Goal: Information Seeking & Learning: Learn about a topic

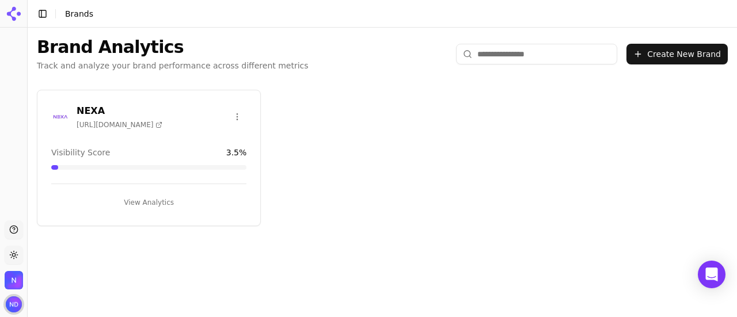
click at [16, 306] on img "Open user button" at bounding box center [14, 305] width 16 height 16
click at [54, 299] on div "Brand Analytics Track and analyze your brand performance across different metri…" at bounding box center [383, 169] width 710 height 283
click at [5, 283] on img "Open organization switcher" at bounding box center [14, 280] width 18 height 18
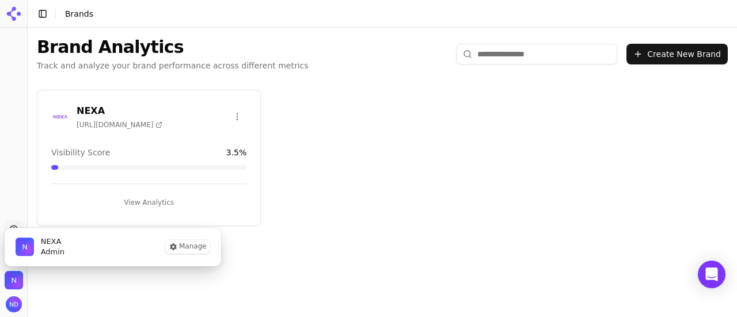
click at [79, 291] on div "Brand Analytics Track and analyze your brand performance across different metri…" at bounding box center [383, 169] width 710 height 283
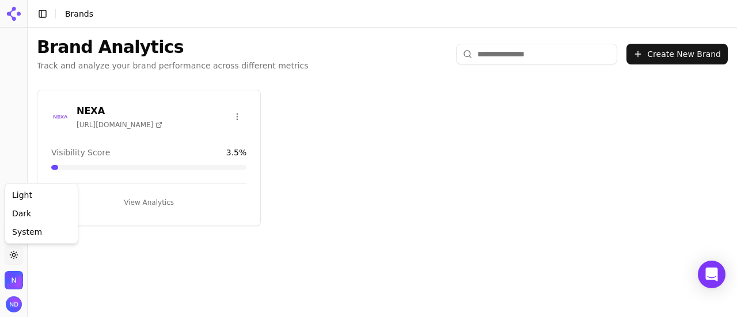
click at [16, 260] on html "Support Toggle theme NEXA Toggle Sidebar Brands Brand Analytics Track and analy…" at bounding box center [368, 202] width 737 height 404
click at [48, 262] on html "Support Toggle theme NEXA Toggle Sidebar Brands Brand Analytics Track and analy…" at bounding box center [368, 202] width 737 height 404
click at [158, 187] on div "View Analytics" at bounding box center [148, 198] width 195 height 28
click at [154, 200] on button "View Analytics" at bounding box center [148, 203] width 195 height 18
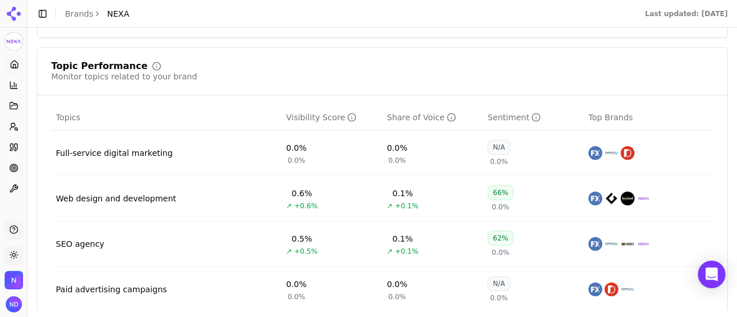
scroll to position [518, 0]
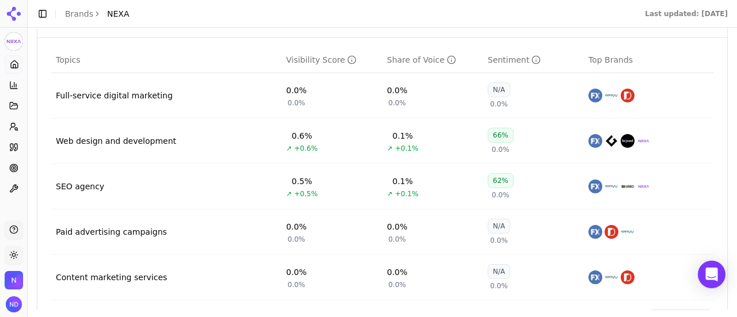
click at [146, 141] on div "Web design and development" at bounding box center [116, 141] width 120 height 12
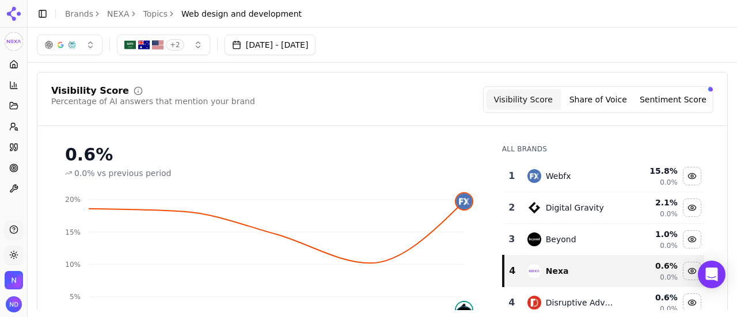
click at [585, 101] on button "Share of Voice" at bounding box center [598, 99] width 75 height 21
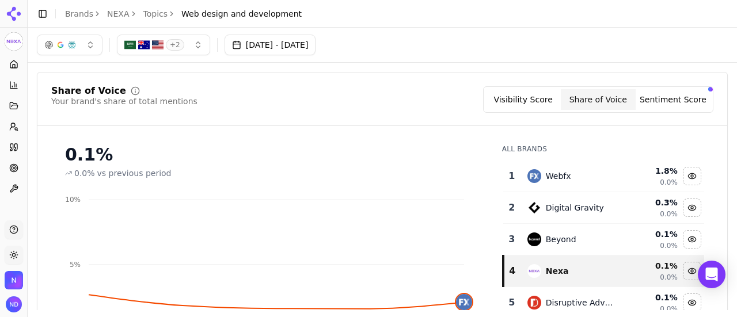
click at [673, 88] on div "Visibility Score Share of Voice Sentiment Score" at bounding box center [598, 99] width 230 height 26
click at [673, 95] on button "Sentiment Score" at bounding box center [673, 99] width 75 height 21
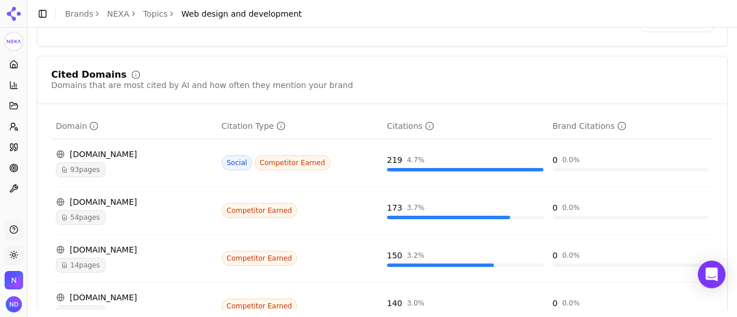
scroll to position [864, 0]
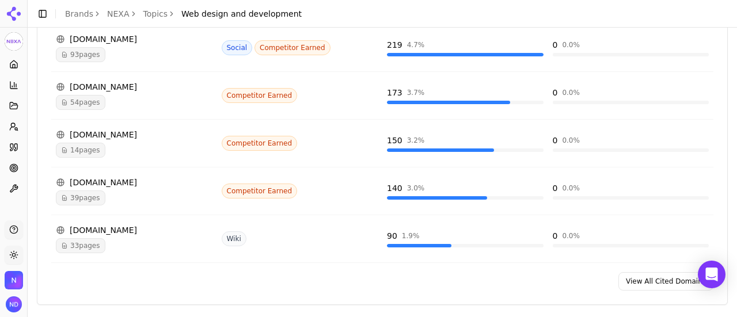
click at [646, 297] on div "Cited Domains Domains that are most cited by AI and how often they mention your…" at bounding box center [382, 123] width 691 height 365
click at [629, 283] on link "View All Cited Domains" at bounding box center [666, 281] width 95 height 18
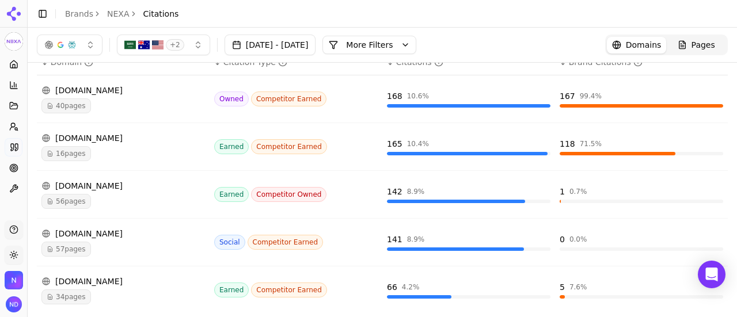
scroll to position [115, 0]
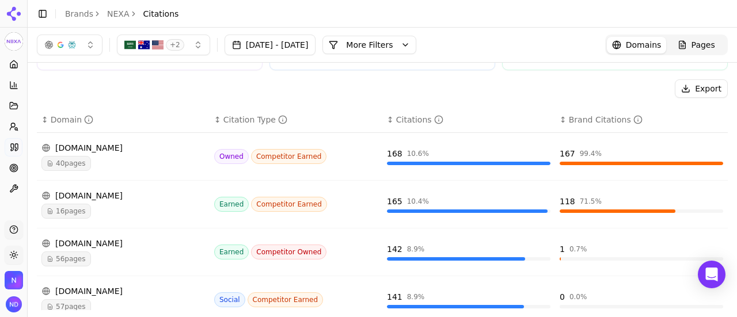
click at [93, 196] on div "inbeat.agency" at bounding box center [123, 196] width 164 height 12
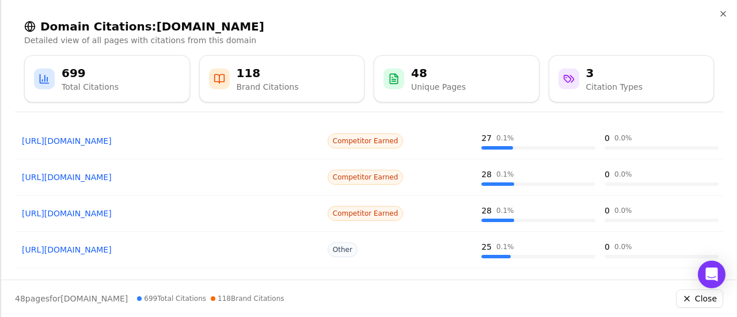
scroll to position [312, 0]
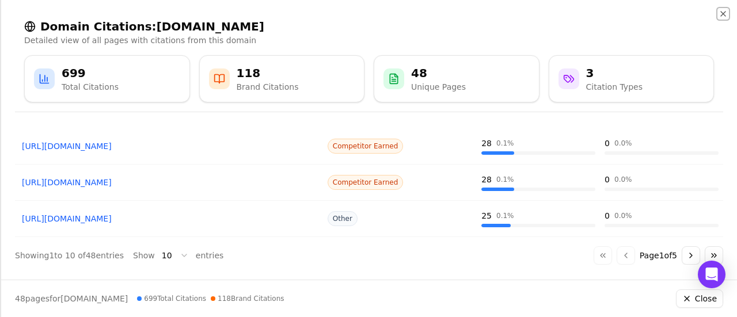
click at [724, 13] on icon "button" at bounding box center [723, 13] width 9 height 9
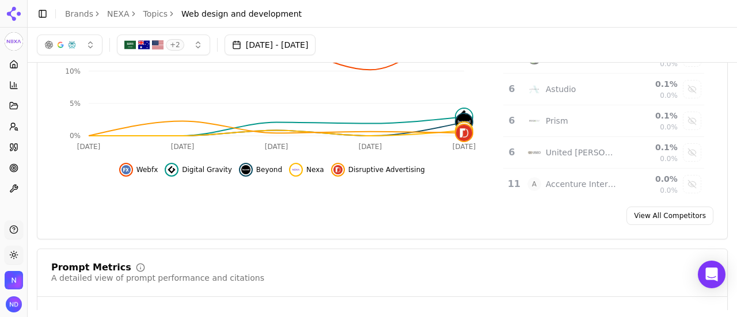
scroll to position [0, 0]
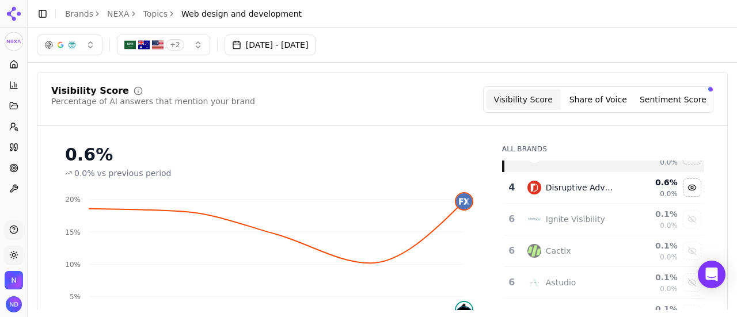
click at [13, 65] on icon at bounding box center [14, 66] width 2 height 3
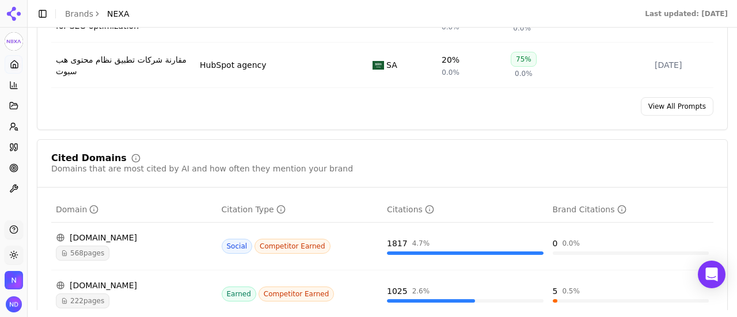
scroll to position [1094, 0]
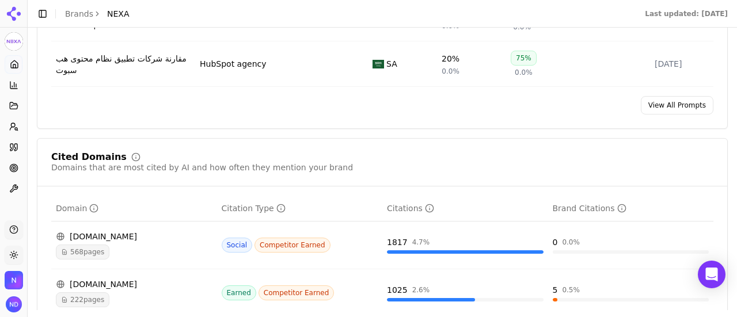
click at [673, 115] on link "View All Prompts" at bounding box center [677, 105] width 73 height 18
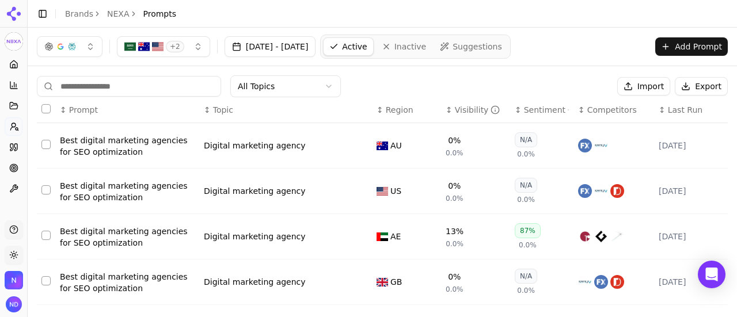
click at [174, 41] on span "+ 2" at bounding box center [175, 47] width 18 height 12
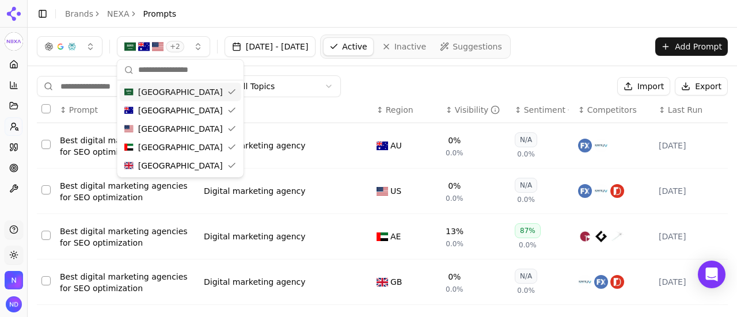
click at [216, 91] on div "Saudi Arabia" at bounding box center [181, 92] width 122 height 18
click at [212, 108] on div "Australia" at bounding box center [181, 110] width 122 height 18
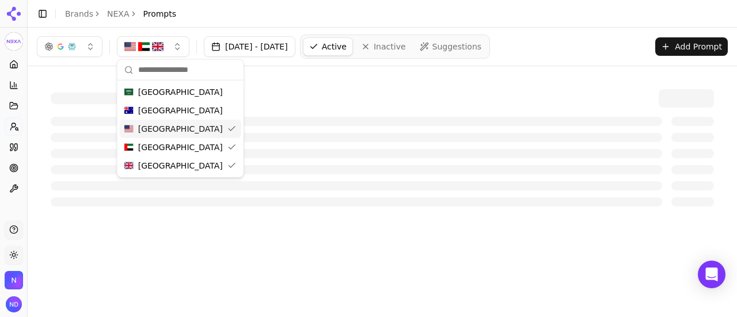
click at [200, 126] on div "[GEOGRAPHIC_DATA]" at bounding box center [181, 129] width 122 height 18
click at [181, 163] on span "United Kingdom" at bounding box center [180, 166] width 85 height 12
click at [318, 74] on div "Command Palette Search for a command to run..." at bounding box center [383, 148] width 710 height 164
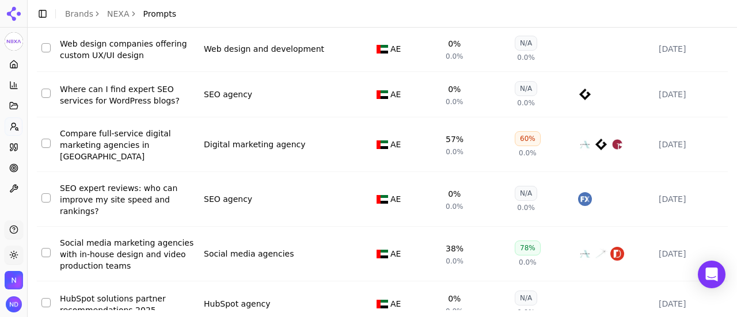
scroll to position [332, 0]
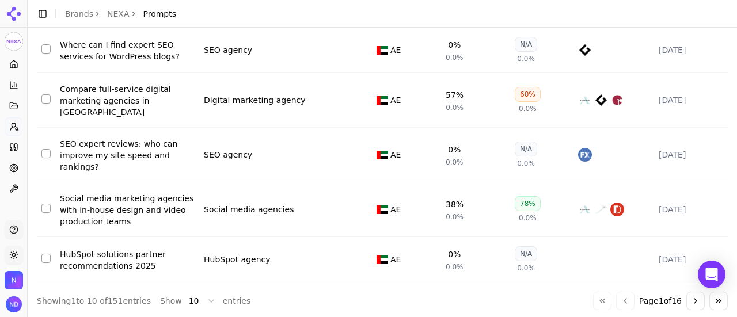
click at [688, 292] on button "Go to next page" at bounding box center [695, 301] width 18 height 18
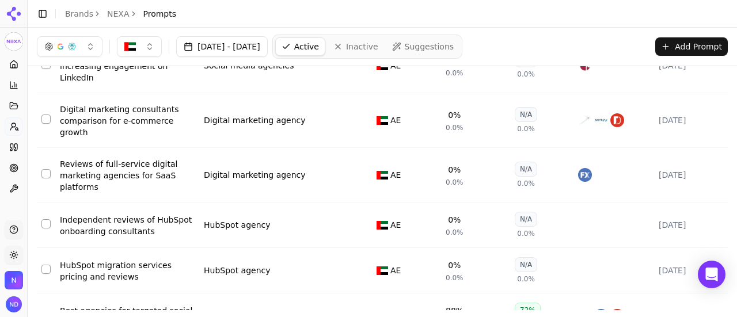
scroll to position [93, 0]
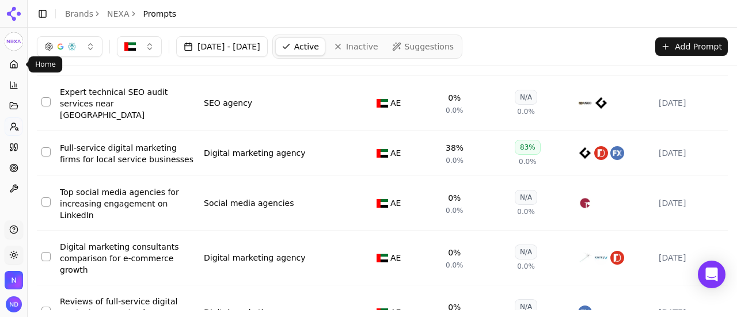
click at [12, 64] on icon at bounding box center [13, 64] width 9 height 9
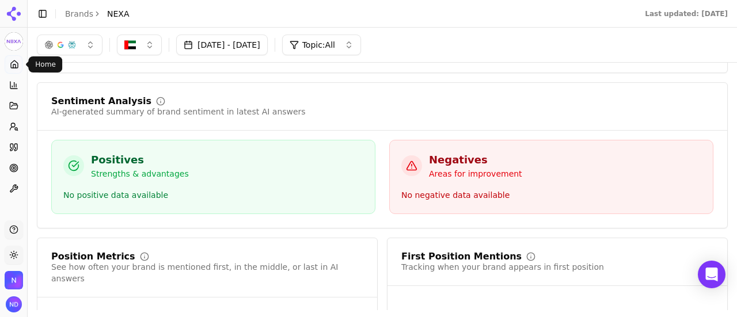
scroll to position [1694, 0]
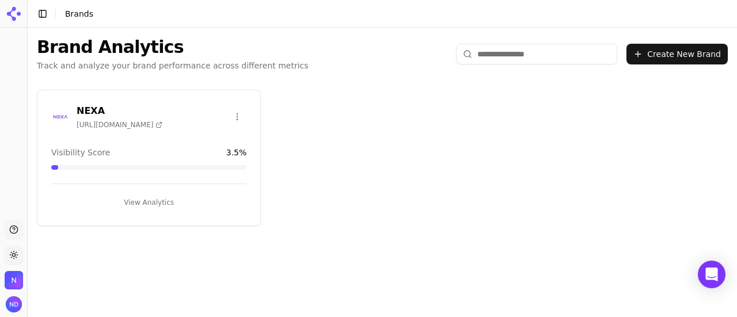
click at [104, 147] on div "Visibility Score 3.5 %" at bounding box center [148, 153] width 195 height 12
click at [151, 202] on button "View Analytics" at bounding box center [148, 203] width 195 height 18
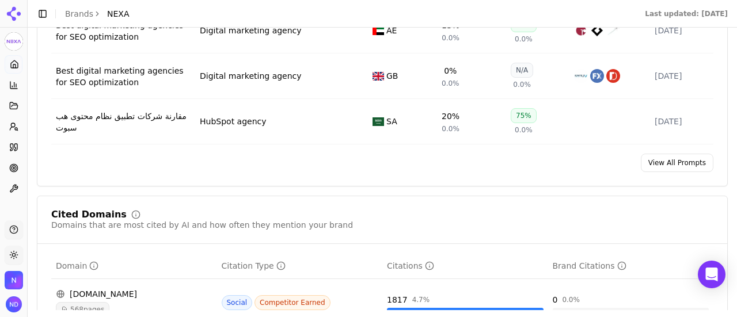
scroll to position [1094, 0]
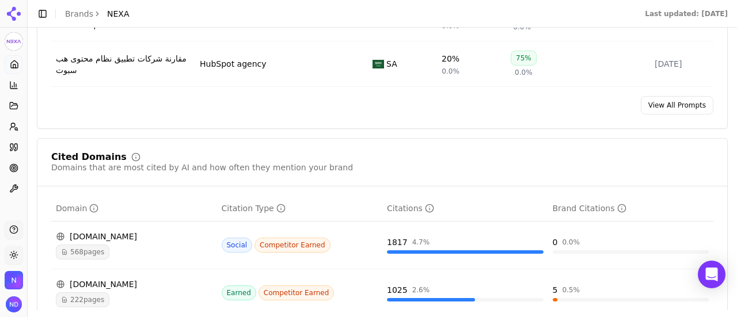
click at [670, 113] on link "View All Prompts" at bounding box center [677, 105] width 73 height 18
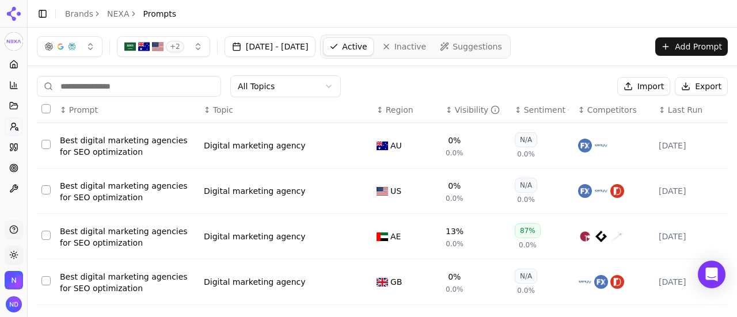
click at [681, 49] on button "Add Prompt" at bounding box center [691, 46] width 73 height 18
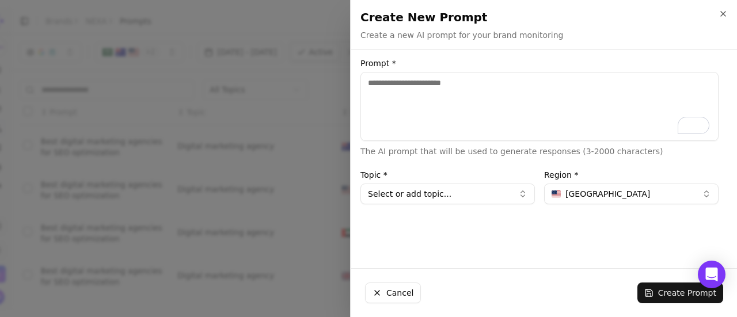
click at [399, 291] on button "Cancel" at bounding box center [393, 293] width 56 height 21
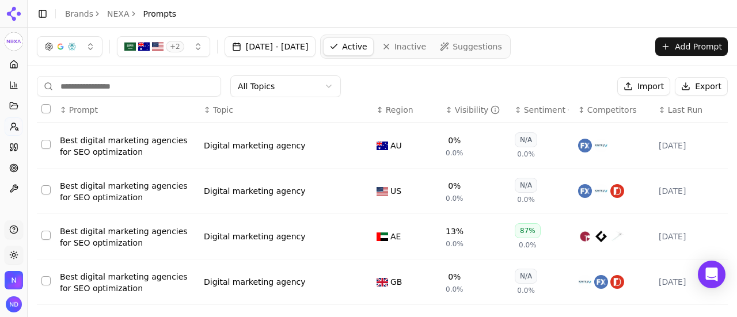
click at [63, 45] on div "button" at bounding box center [60, 46] width 9 height 9
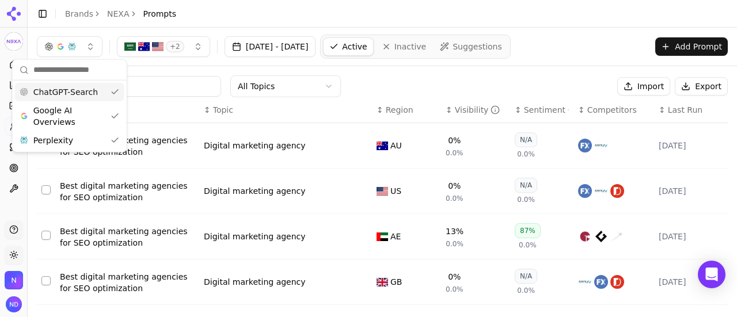
click at [89, 93] on span "ChatGPT-Search" at bounding box center [65, 92] width 65 height 12
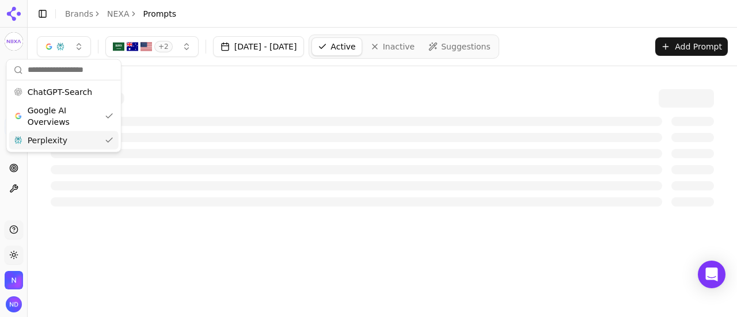
click at [69, 140] on div "Perplexity" at bounding box center [63, 140] width 109 height 18
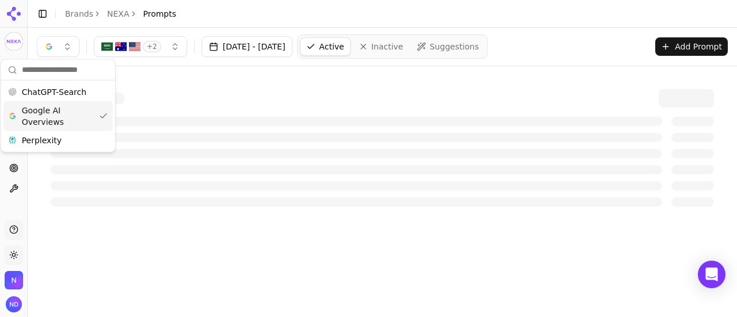
click at [182, 88] on div at bounding box center [382, 147] width 691 height 145
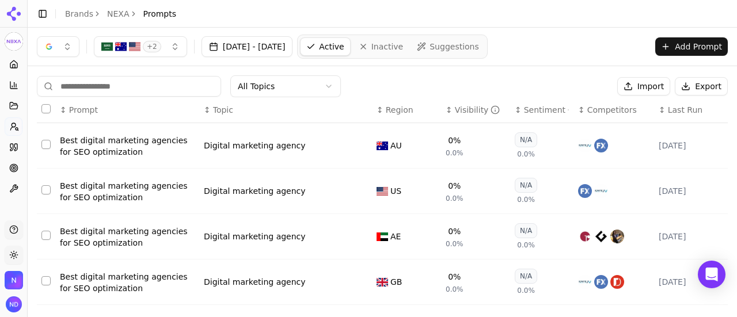
click at [84, 11] on link "Brands" at bounding box center [79, 13] width 28 height 9
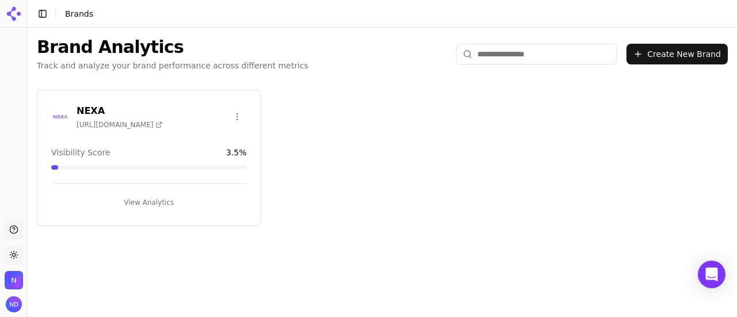
click at [103, 125] on span "[URL][DOMAIN_NAME]" at bounding box center [120, 124] width 86 height 9
click at [90, 109] on h3 "NEXA" at bounding box center [120, 111] width 86 height 14
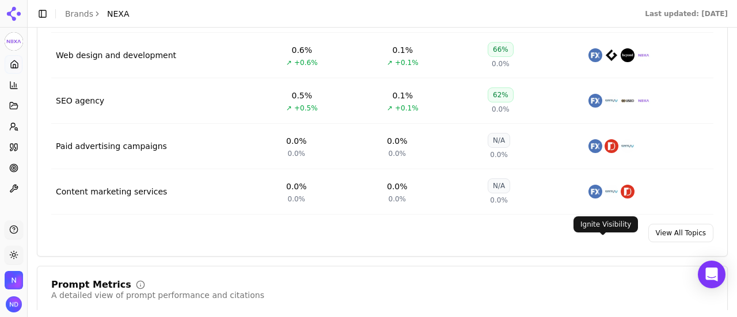
scroll to position [633, 0]
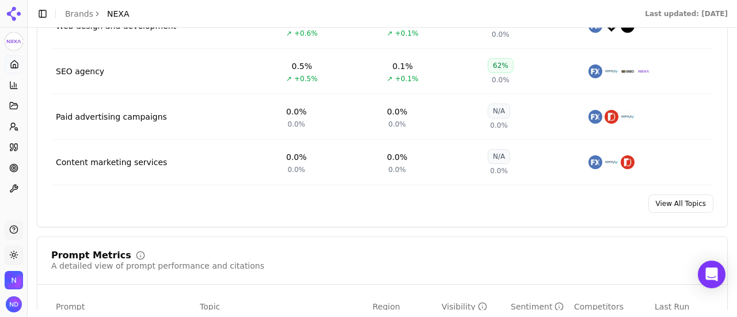
click at [670, 204] on link "View All Topics" at bounding box center [680, 204] width 65 height 18
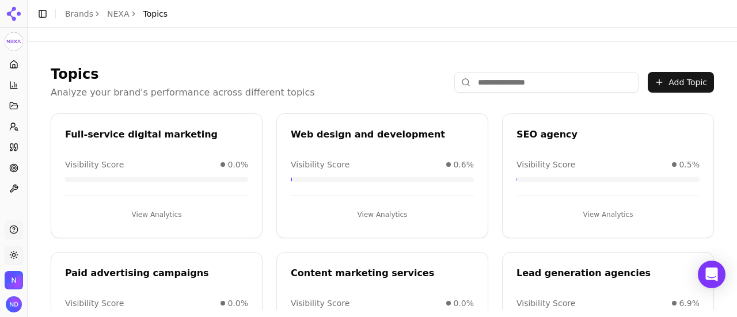
click at [151, 136] on div "Full-service digital marketing" at bounding box center [156, 135] width 183 height 14
click at [140, 226] on div "Full-service digital marketing Visibility Score 0.0% View Analytics" at bounding box center [157, 175] width 212 height 125
click at [147, 208] on button "View Analytics" at bounding box center [156, 215] width 183 height 18
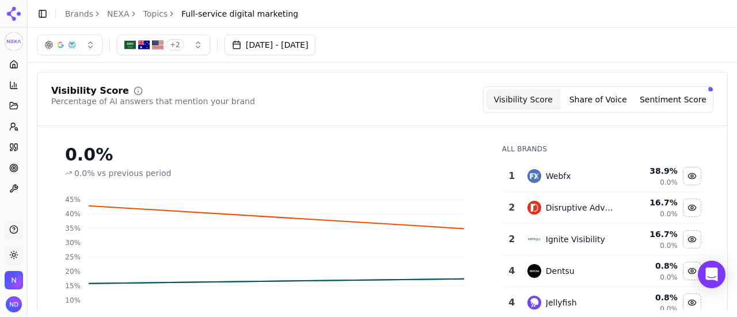
click at [85, 43] on button "button" at bounding box center [70, 45] width 66 height 21
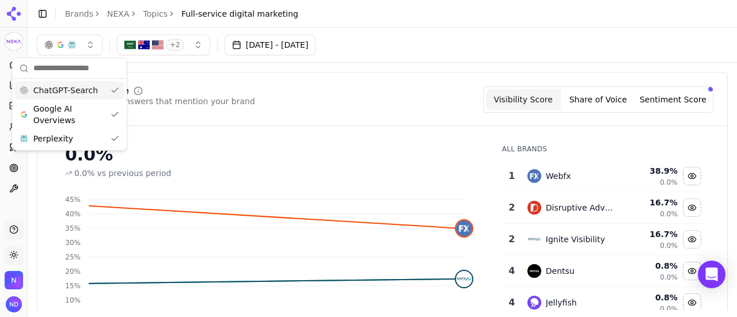
click at [85, 94] on span "ChatGPT-Search" at bounding box center [65, 91] width 65 height 12
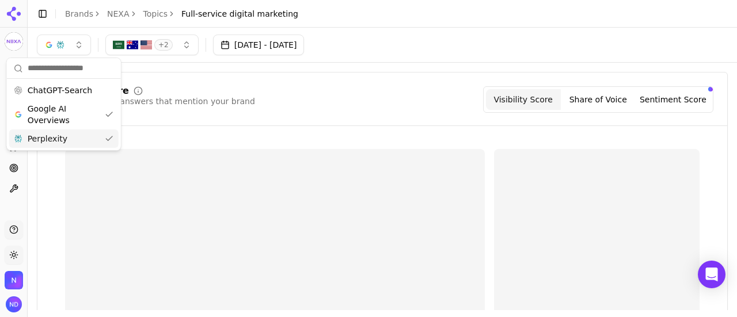
click at [71, 140] on div "Perplexity" at bounding box center [63, 139] width 109 height 18
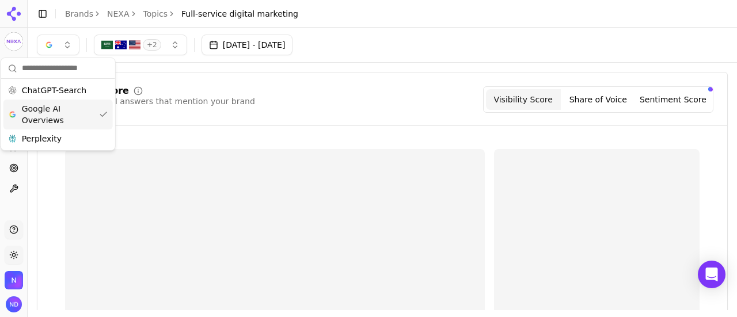
click at [328, 113] on div "Visibility Score Percentage of AI answers that mention your brand Visibility Sc…" at bounding box center [382, 106] width 690 height 40
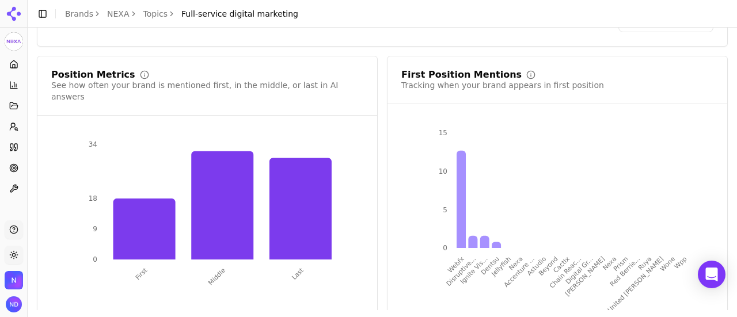
scroll to position [827, 0]
